Goal: Task Accomplishment & Management: Manage account settings

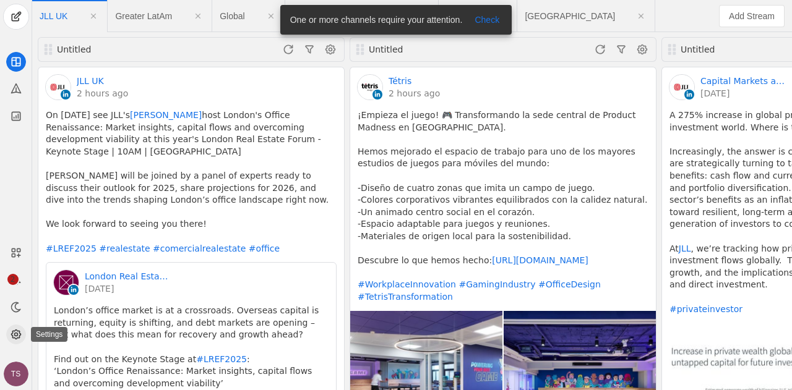
click at [19, 342] on app-icon at bounding box center [16, 335] width 20 height 20
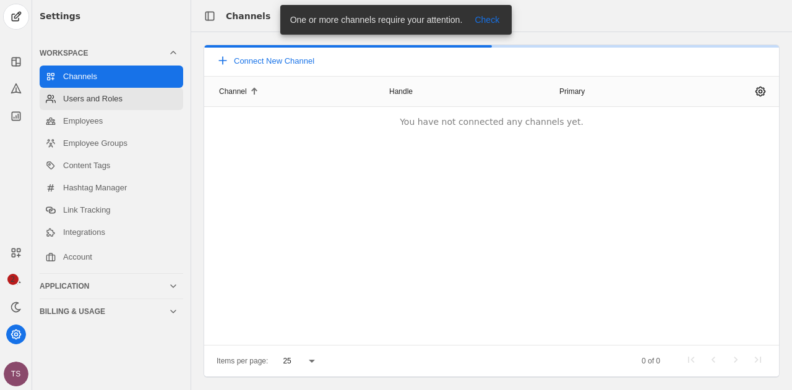
click at [119, 98] on link "Users and Roles" at bounding box center [112, 99] width 144 height 22
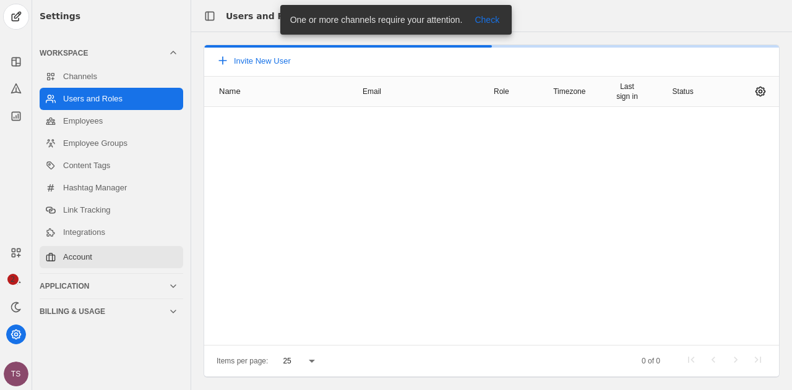
click at [114, 252] on link "Account" at bounding box center [112, 257] width 144 height 22
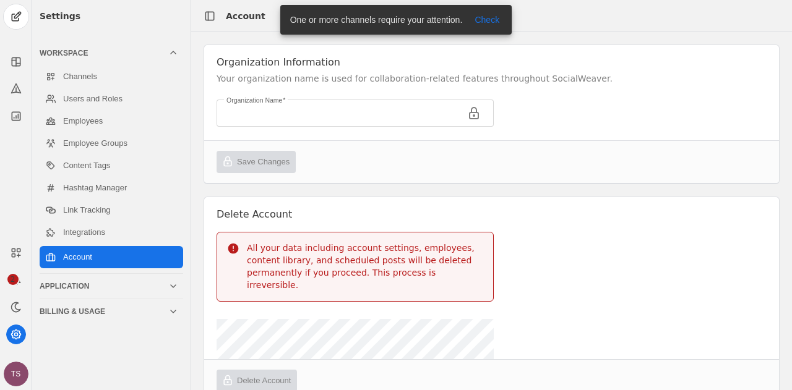
type input "JLL"
click at [101, 231] on link "Integrations" at bounding box center [112, 233] width 144 height 22
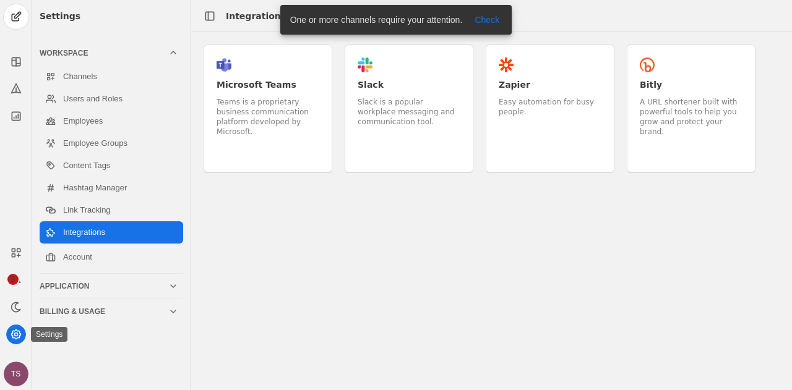
click at [15, 333] on circle at bounding box center [15, 334] width 3 height 3
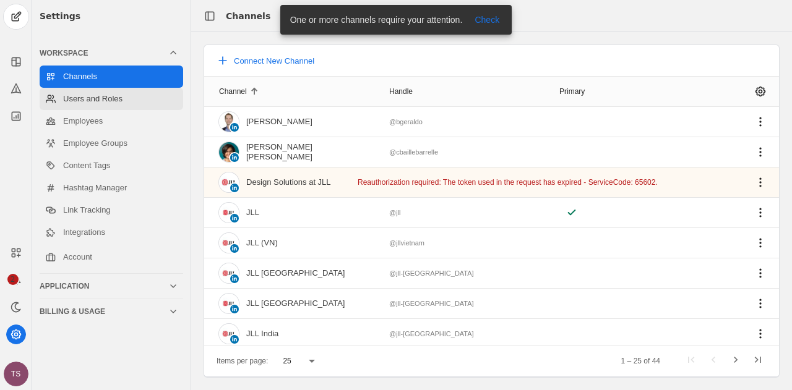
click at [132, 105] on link "Users and Roles" at bounding box center [112, 99] width 144 height 22
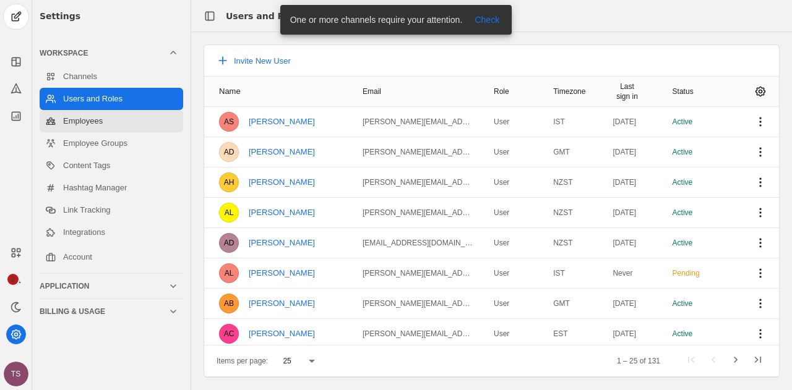
click at [109, 123] on link "Employees" at bounding box center [112, 121] width 144 height 22
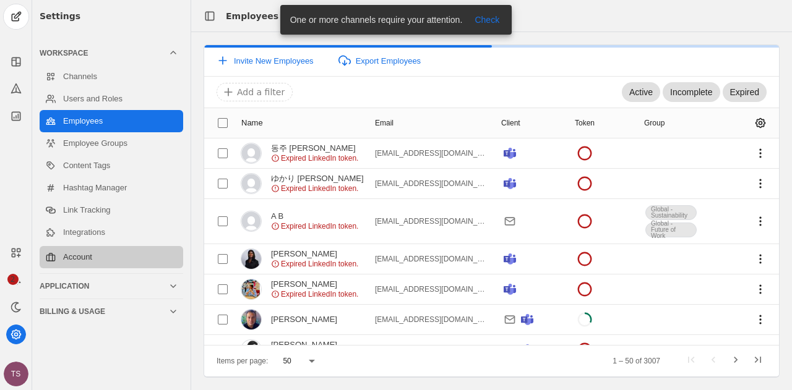
click at [127, 264] on link "Account" at bounding box center [112, 257] width 144 height 22
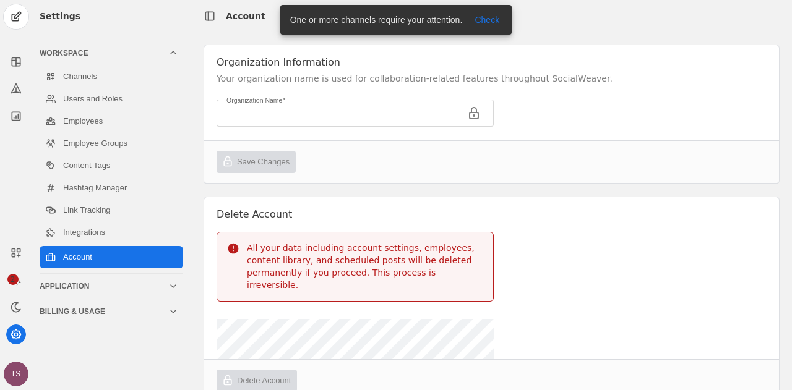
type input "JLL"
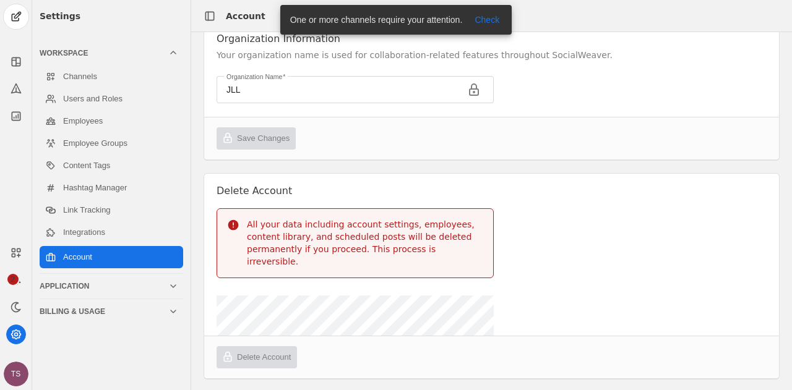
click at [82, 290] on div "Application" at bounding box center [104, 287] width 129 height 10
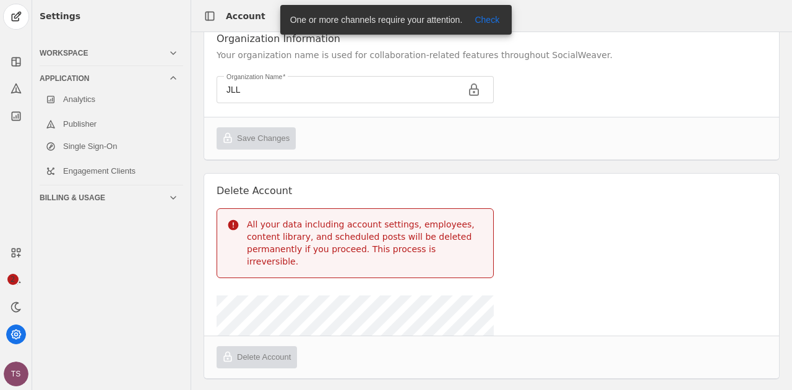
click at [124, 193] on div "Billing & Usage" at bounding box center [104, 198] width 129 height 10
click at [118, 124] on link "Usage" at bounding box center [112, 127] width 144 height 22
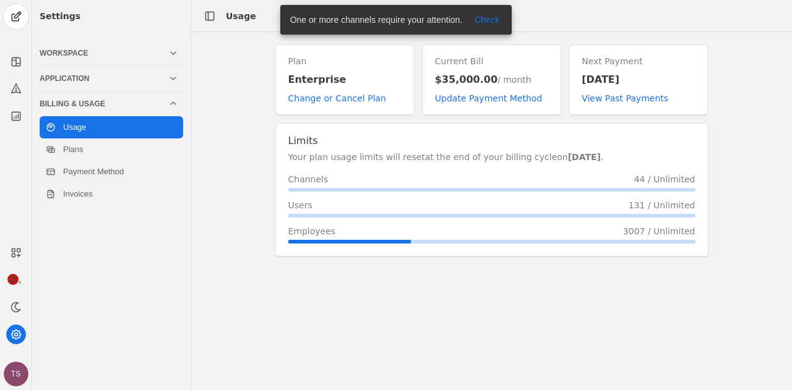
click at [19, 373] on div "TS" at bounding box center [16, 374] width 25 height 25
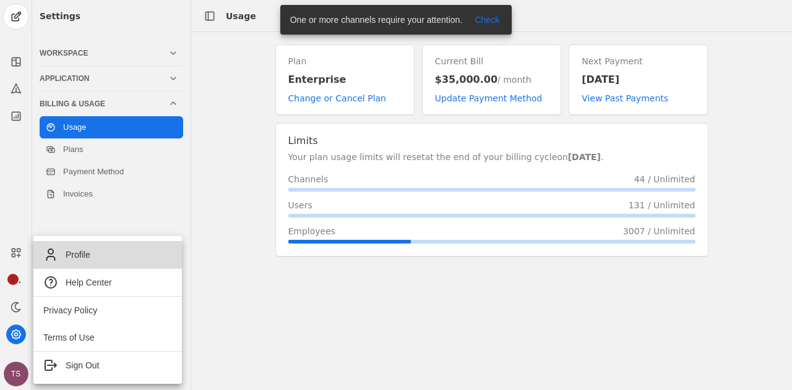
click at [89, 243] on link "Profile" at bounding box center [107, 254] width 148 height 27
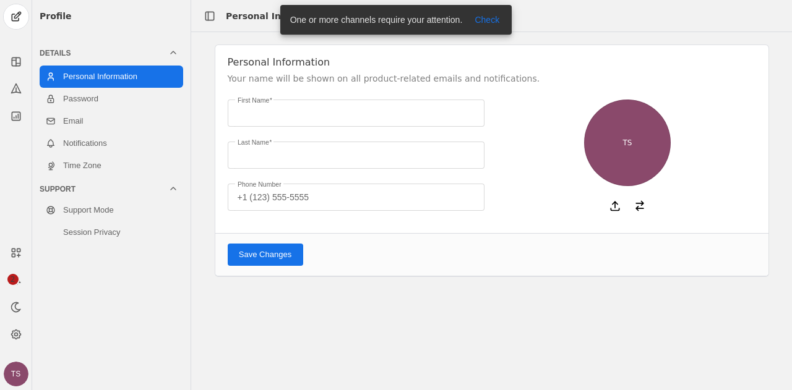
type input "[PERSON_NAME]"
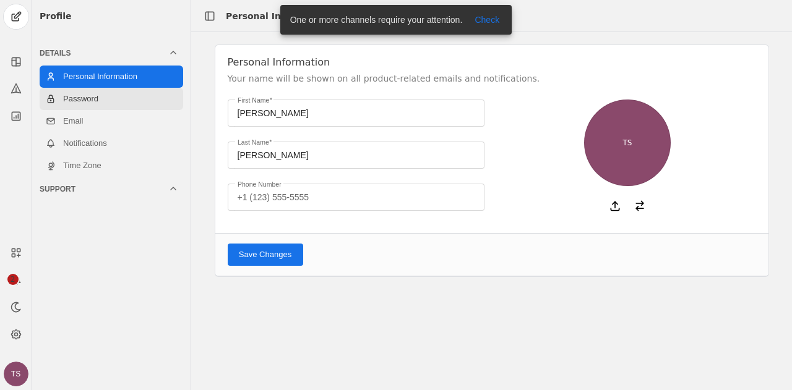
click at [118, 99] on link "Password" at bounding box center [112, 99] width 144 height 22
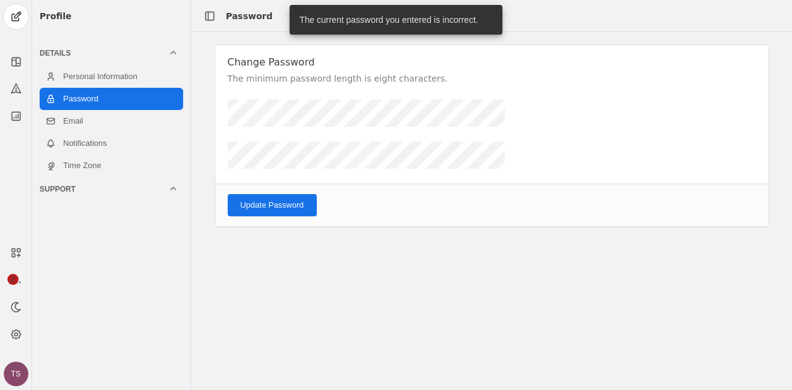
click at [219, 114] on div at bounding box center [491, 132] width 553 height 74
